Goal: Communication & Community: Answer question/provide support

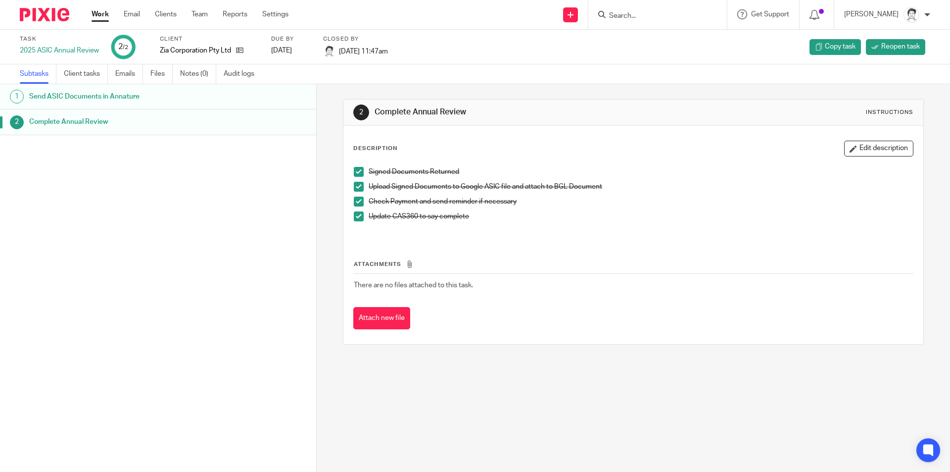
click at [223, 253] on div "1 Send ASIC Documents in Annature 2 Complete Annual Review" at bounding box center [158, 263] width 316 height 358
click at [126, 14] on link "Email" at bounding box center [132, 14] width 16 height 10
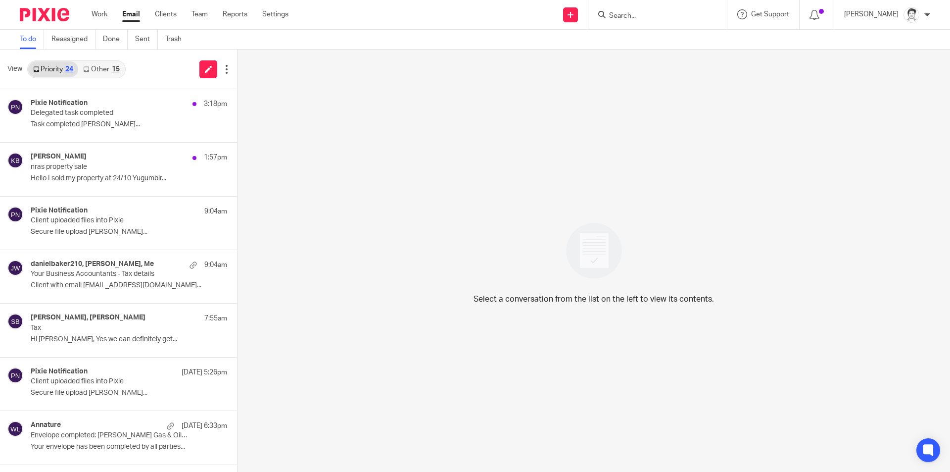
click at [660, 14] on input "Search" at bounding box center [652, 16] width 89 height 9
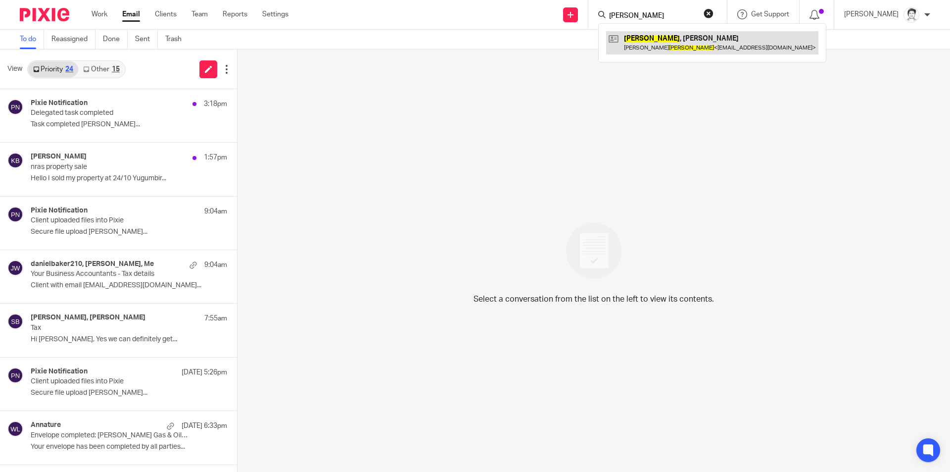
type input "sheilds"
click at [673, 40] on link at bounding box center [712, 42] width 212 height 23
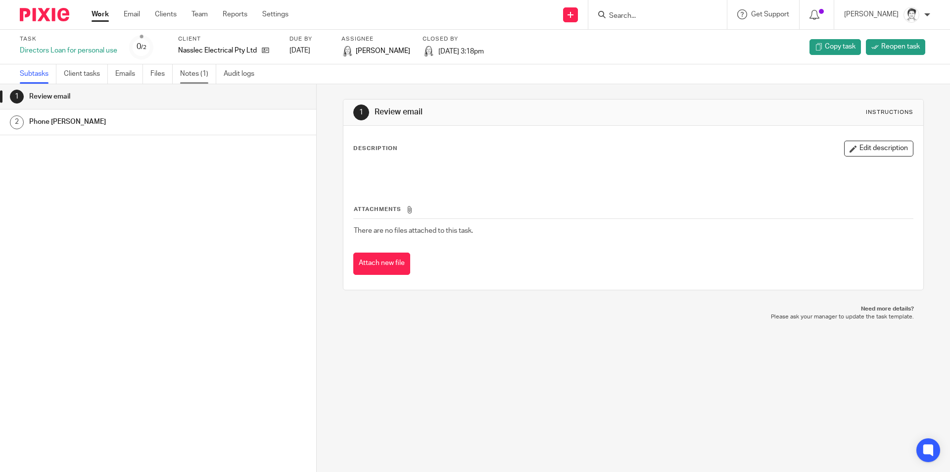
click at [195, 77] on link "Notes (1)" at bounding box center [198, 73] width 36 height 19
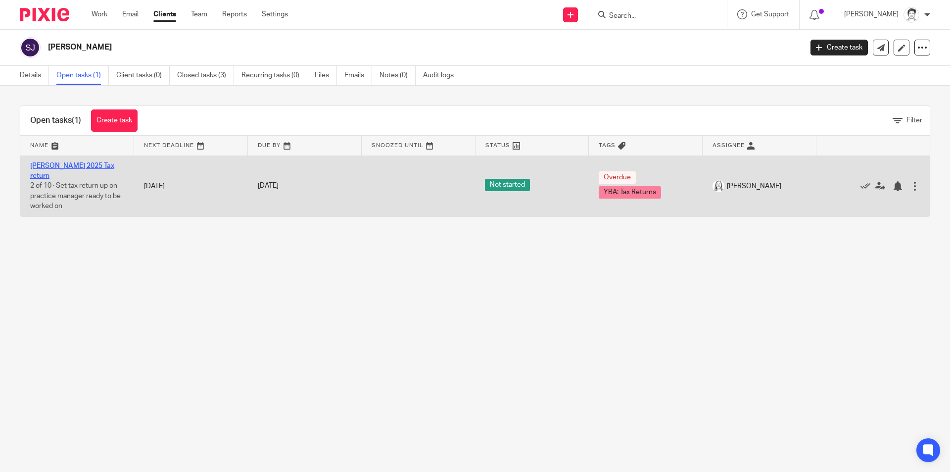
click at [76, 167] on link "[PERSON_NAME] 2025 Tax return" at bounding box center [72, 170] width 84 height 17
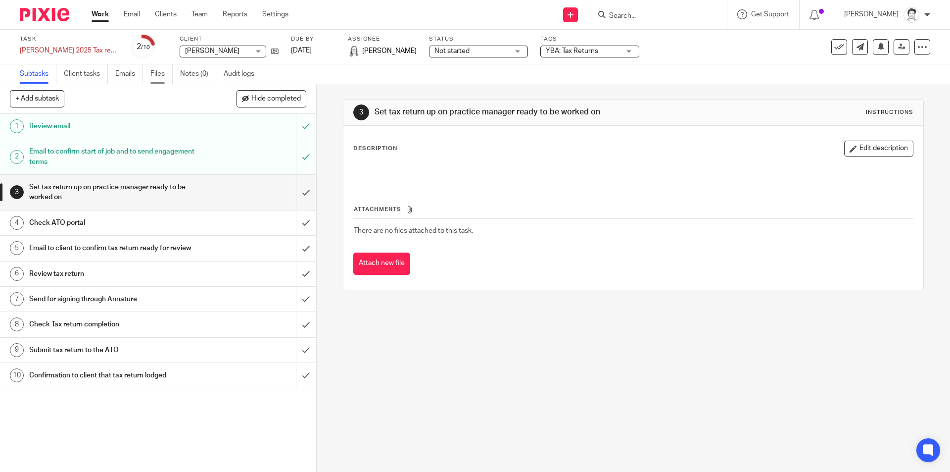
click at [154, 79] on link "Files" at bounding box center [161, 73] width 22 height 19
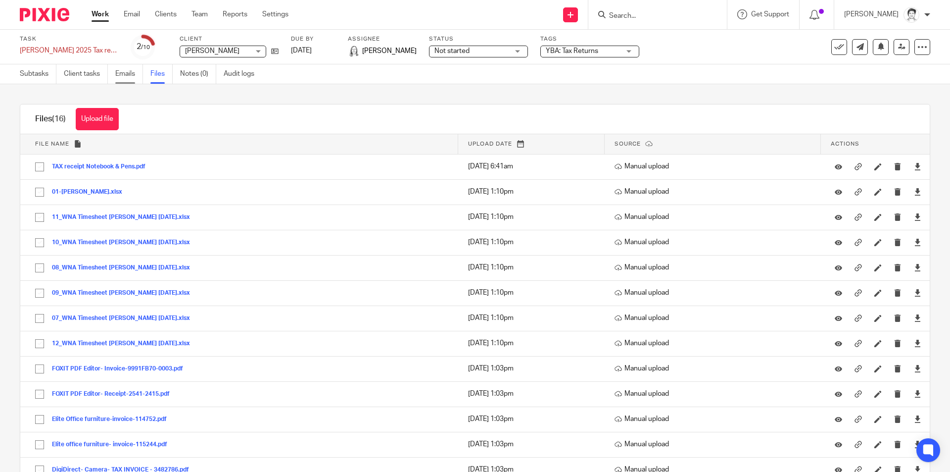
click at [128, 74] on link "Emails" at bounding box center [129, 73] width 28 height 19
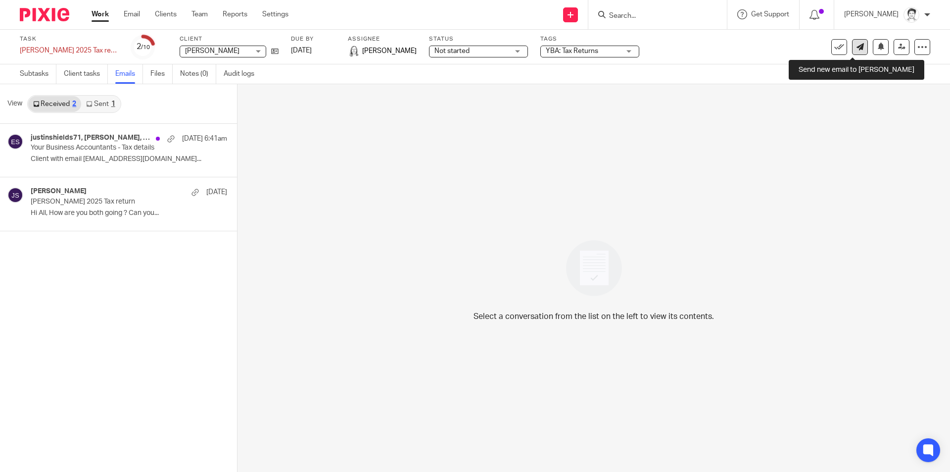
click at [857, 47] on icon at bounding box center [860, 46] width 7 height 7
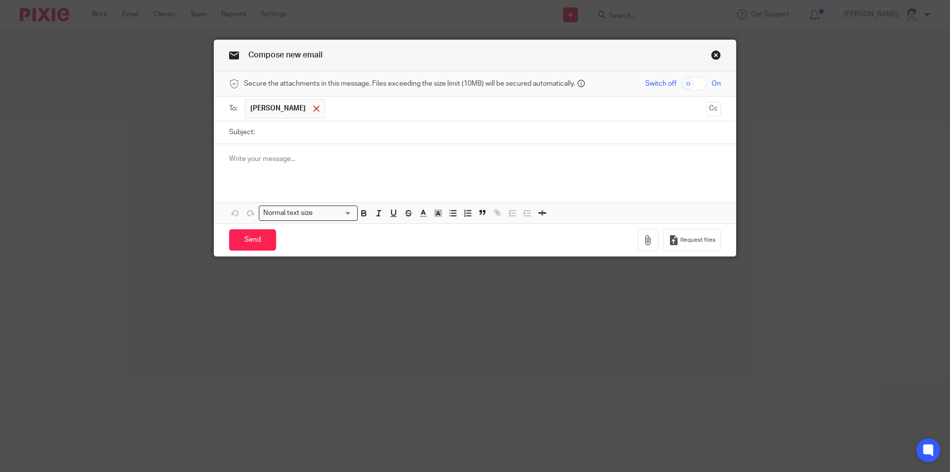
click at [311, 107] on div at bounding box center [316, 108] width 11 height 15
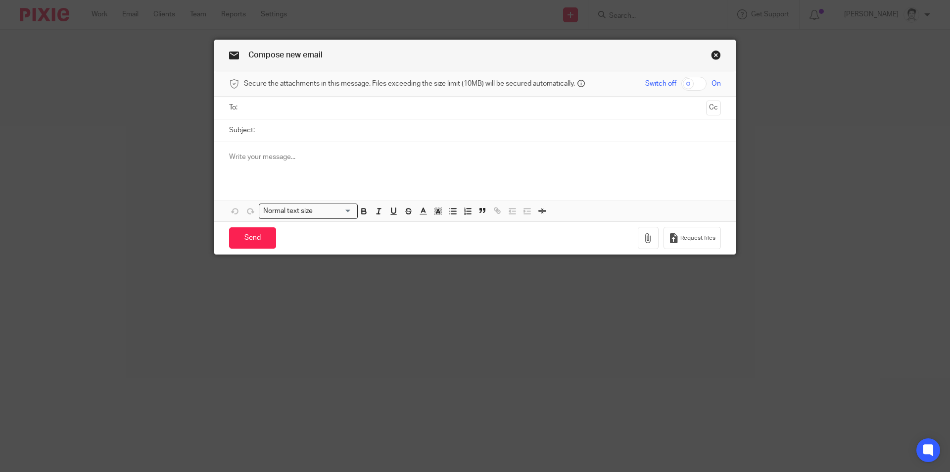
click at [297, 112] on input "text" at bounding box center [474, 107] width 455 height 11
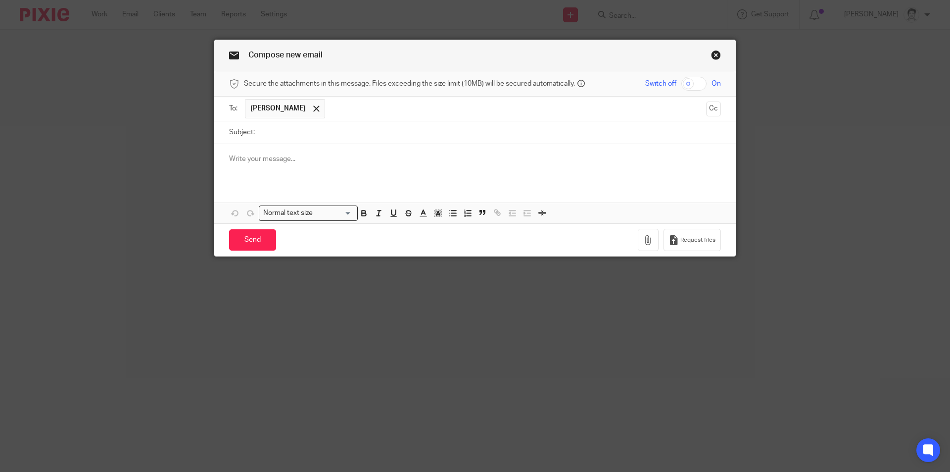
click at [291, 148] on div at bounding box center [475, 163] width 522 height 39
click at [292, 135] on input "Subject:" at bounding box center [490, 132] width 461 height 22
type input "r"
type input "[PERSON_NAME] TR"
click at [272, 150] on div at bounding box center [475, 163] width 522 height 39
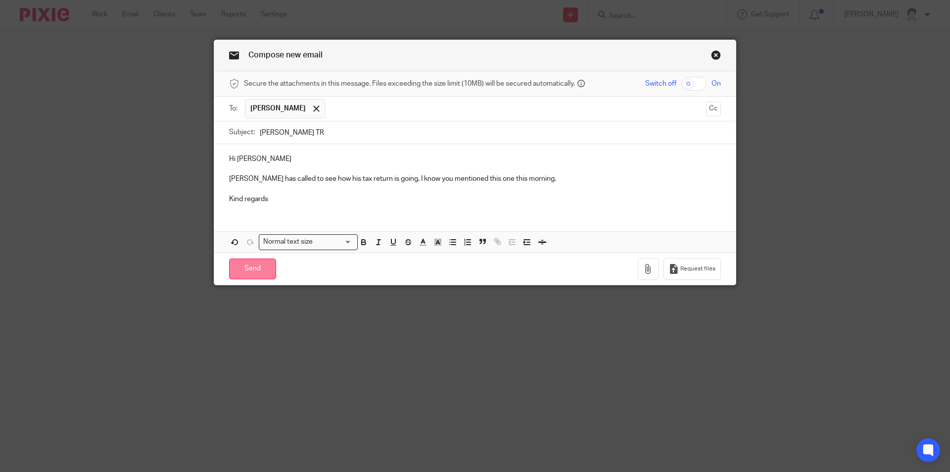
click at [247, 267] on input "Send" at bounding box center [252, 268] width 47 height 21
